Goal: Task Accomplishment & Management: Manage account settings

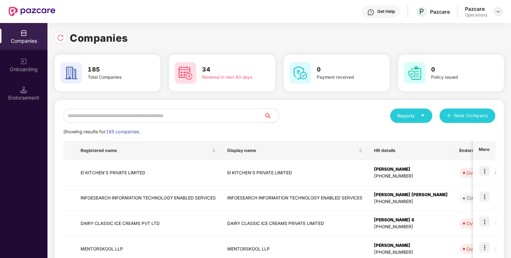
click at [498, 11] on img at bounding box center [498, 12] width 6 height 6
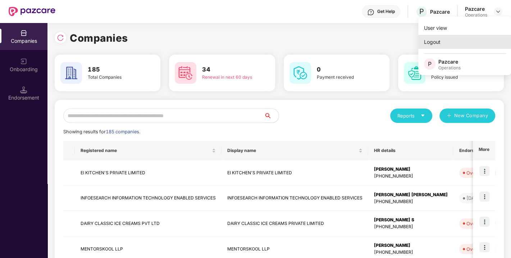
click at [450, 39] on div "Logout" at bounding box center [465, 42] width 94 height 14
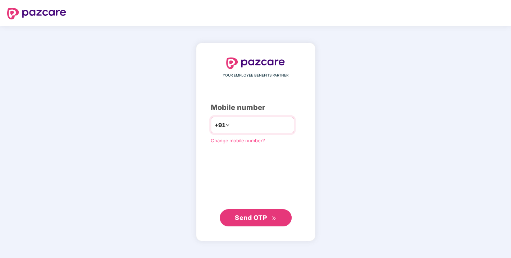
click at [239, 122] on input "number" at bounding box center [260, 125] width 59 height 12
click at [235, 123] on input "number" at bounding box center [260, 125] width 59 height 12
type input "**********"
click at [252, 218] on span "Send OTP" at bounding box center [251, 218] width 32 height 8
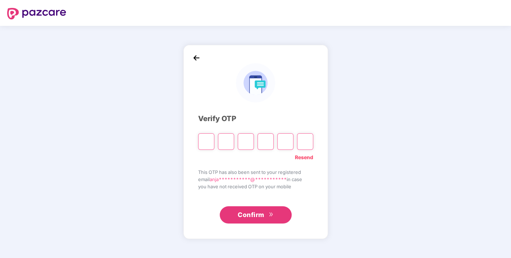
type input "*"
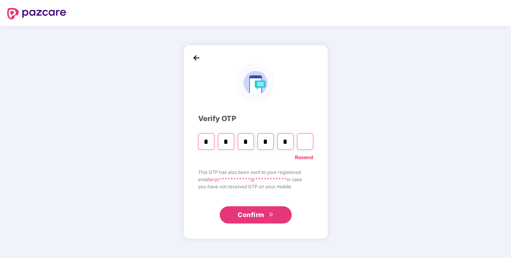
type input "*"
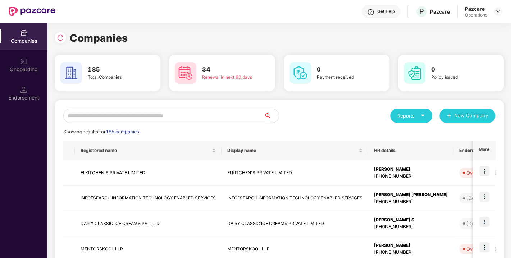
click at [158, 109] on input "text" at bounding box center [163, 116] width 201 height 14
paste input "**********"
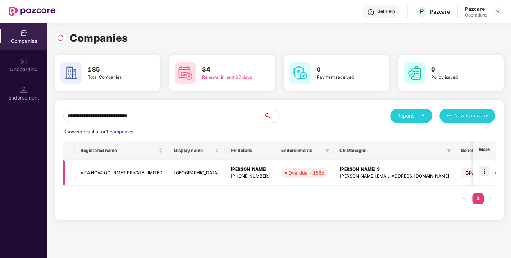
type input "**********"
click at [483, 172] on img at bounding box center [485, 171] width 10 height 10
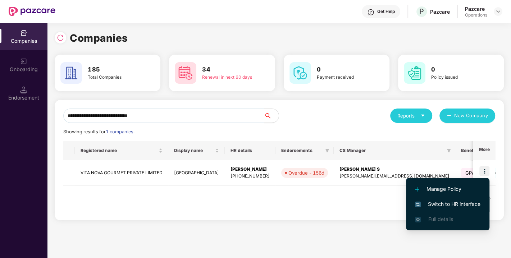
click at [447, 203] on span "Switch to HR interface" at bounding box center [447, 204] width 65 height 8
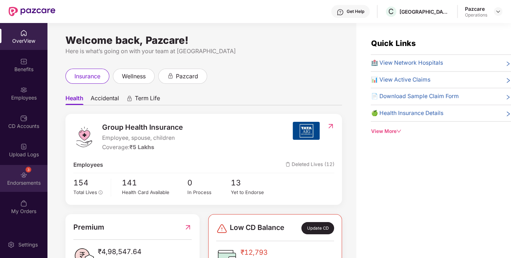
click at [30, 178] on div "3 Endorsements" at bounding box center [23, 178] width 47 height 27
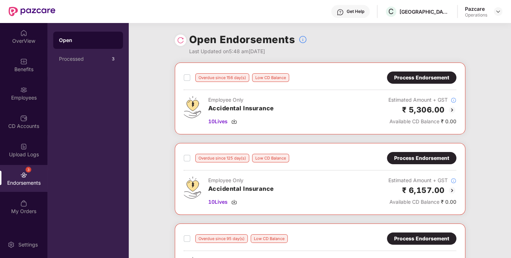
click at [183, 42] on img at bounding box center [180, 40] width 7 height 7
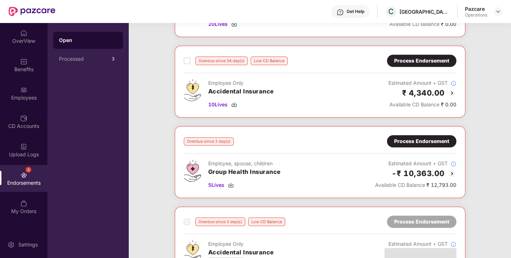
scroll to position [433, 0]
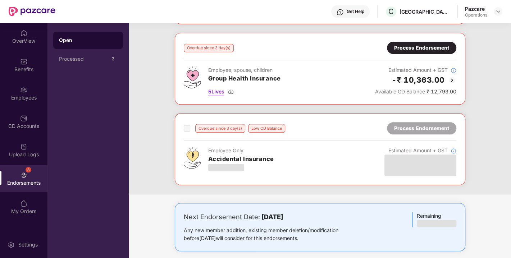
click at [232, 89] on img at bounding box center [231, 92] width 6 height 6
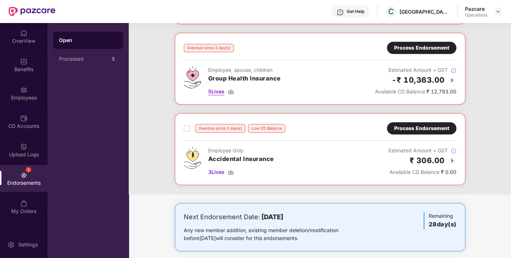
click at [229, 89] on img at bounding box center [231, 92] width 6 height 6
click at [233, 89] on img at bounding box center [231, 92] width 6 height 6
